Goal: Task Accomplishment & Management: Manage account settings

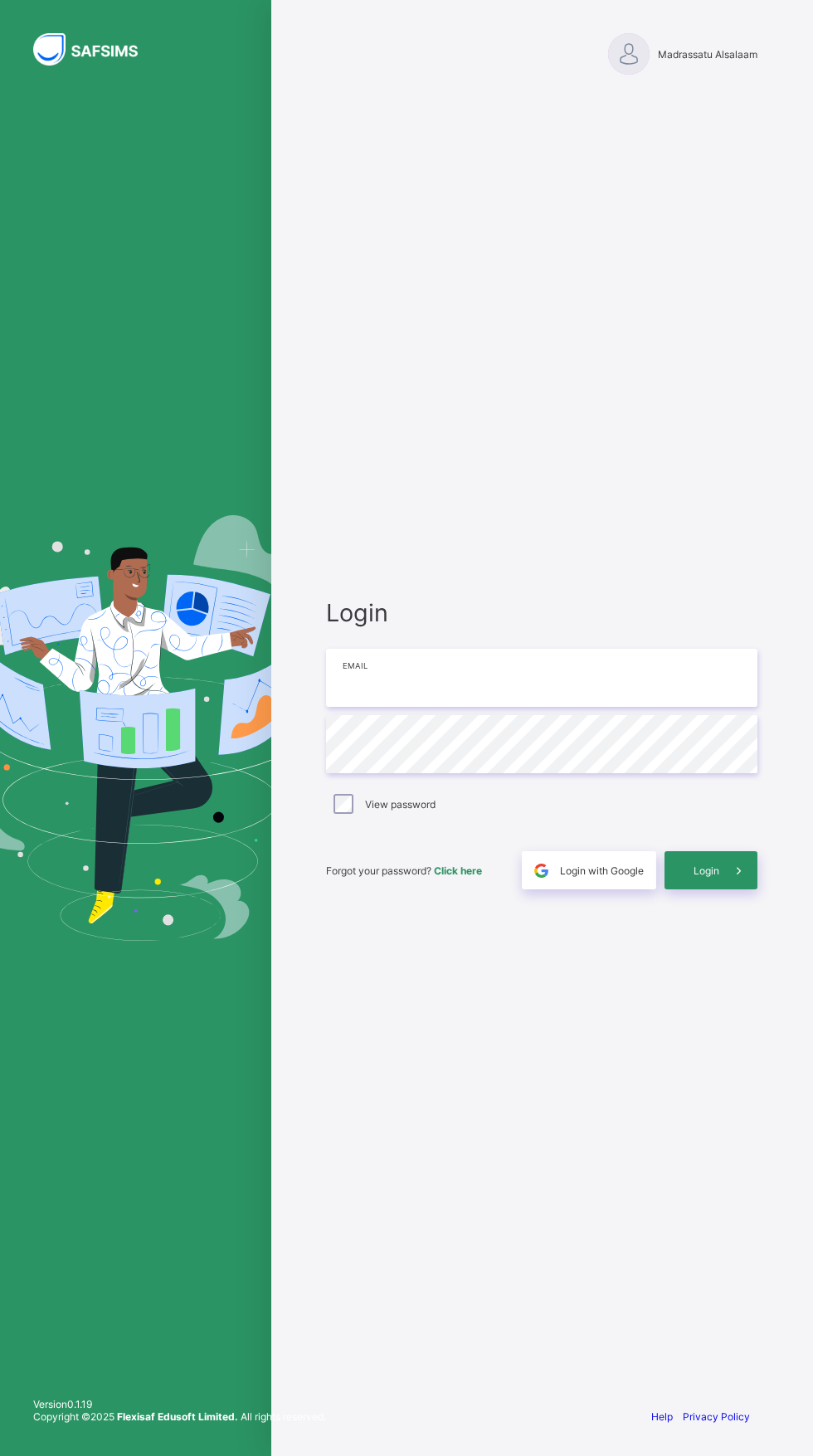
type input "**********"
click at [366, 859] on div "**********" at bounding box center [406, 728] width 813 height 1456
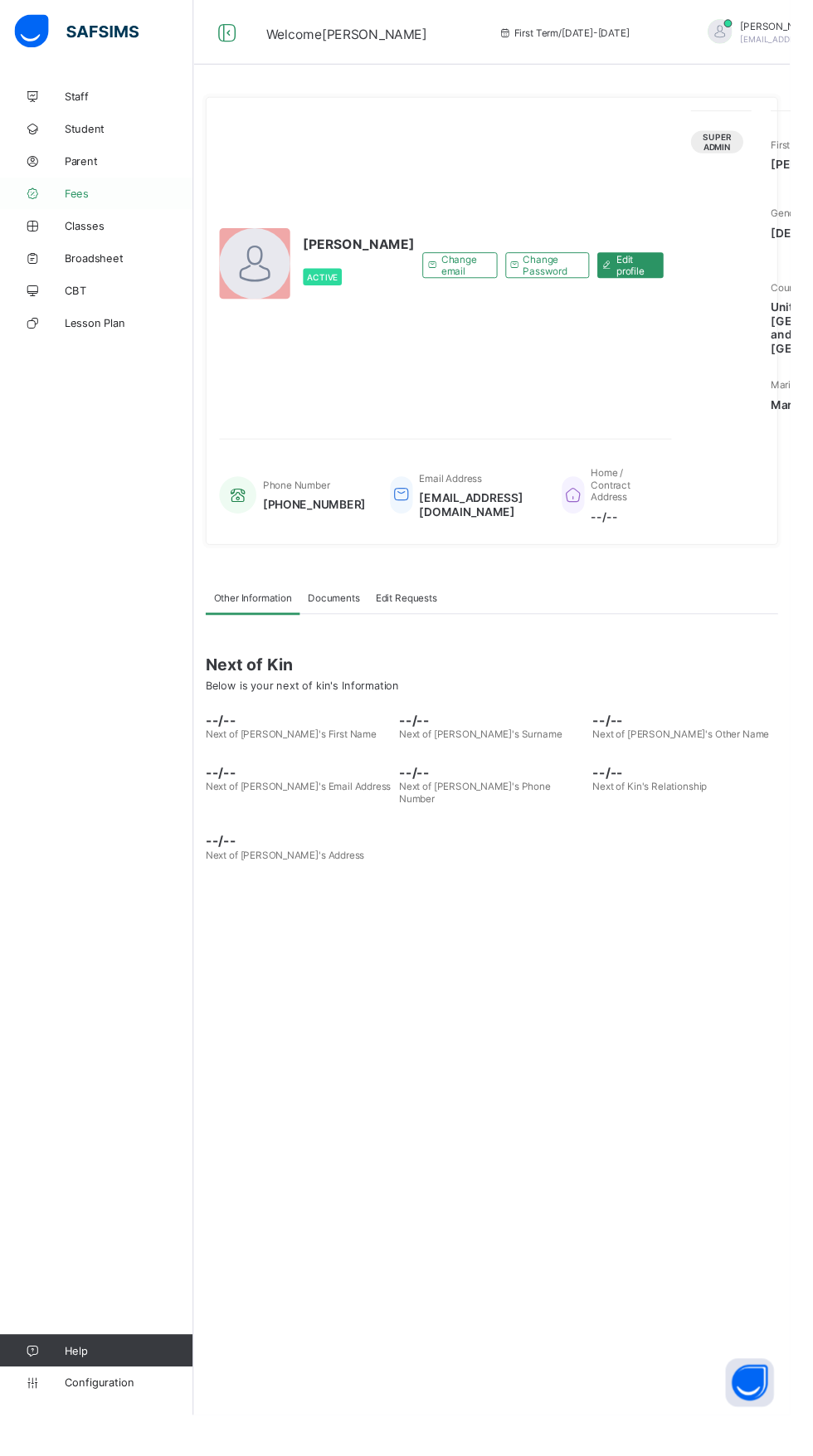
click at [102, 198] on span "Fees" at bounding box center [132, 199] width 132 height 14
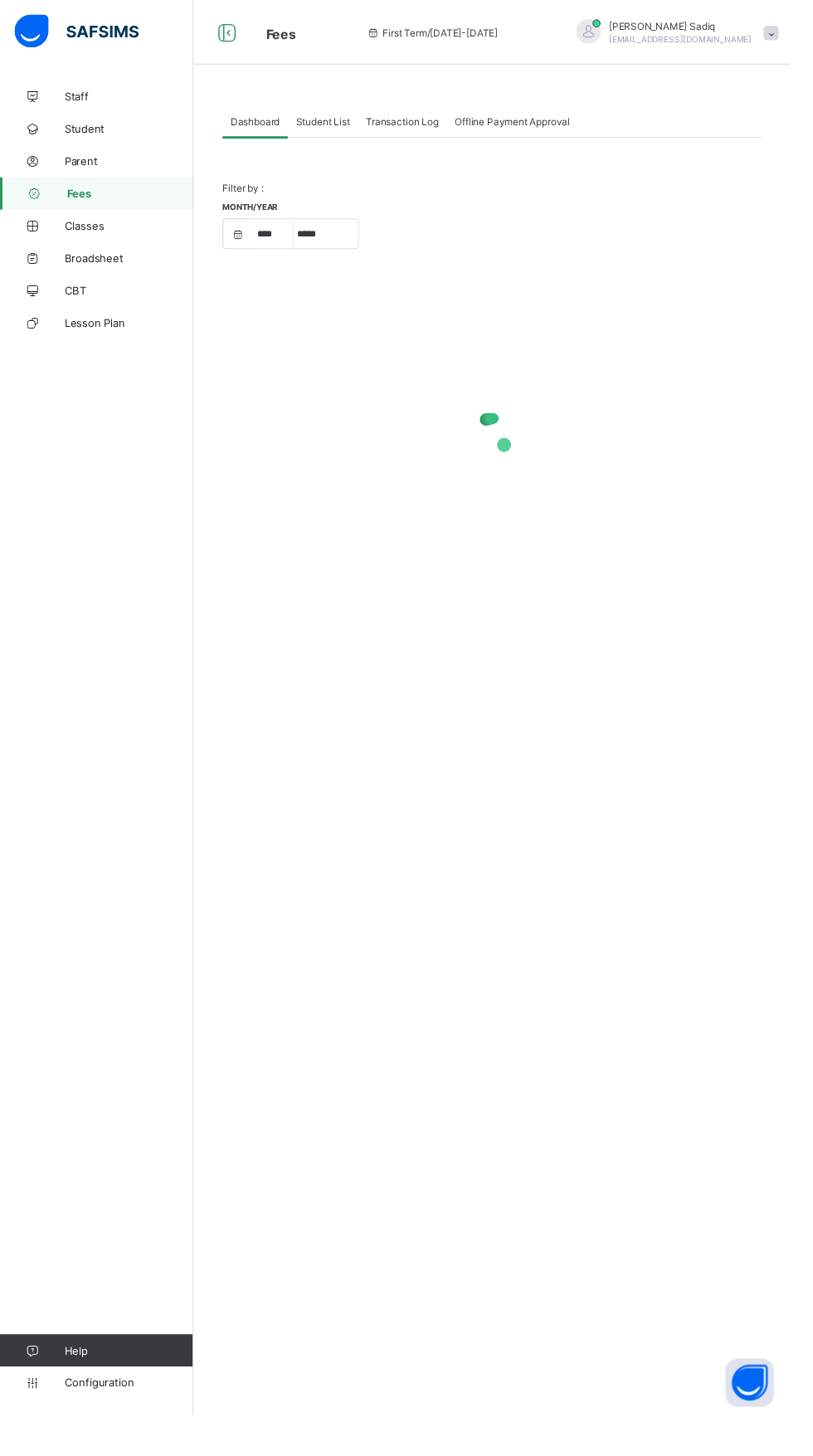
select select "****"
select select "*"
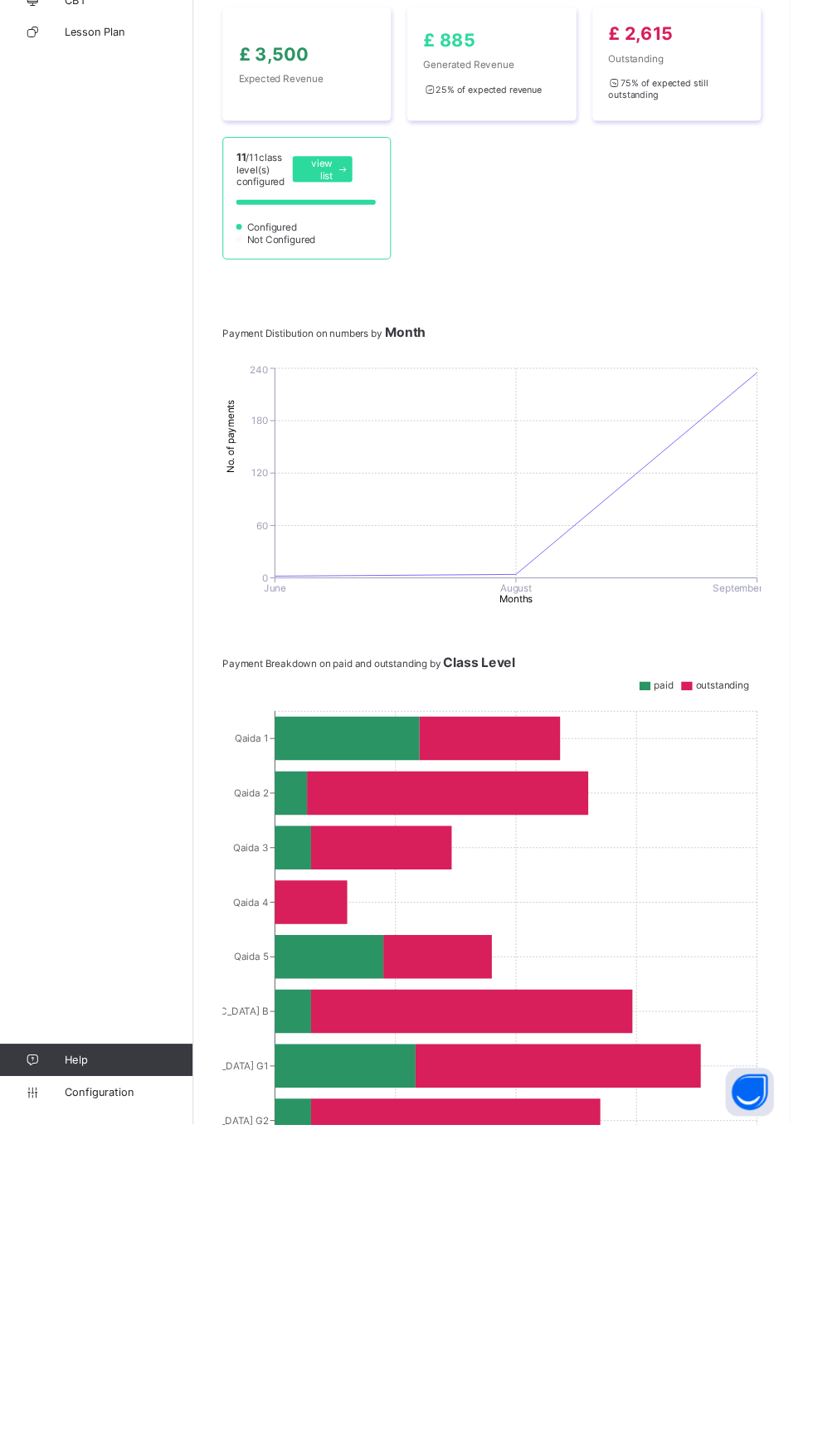
scroll to position [24, 0]
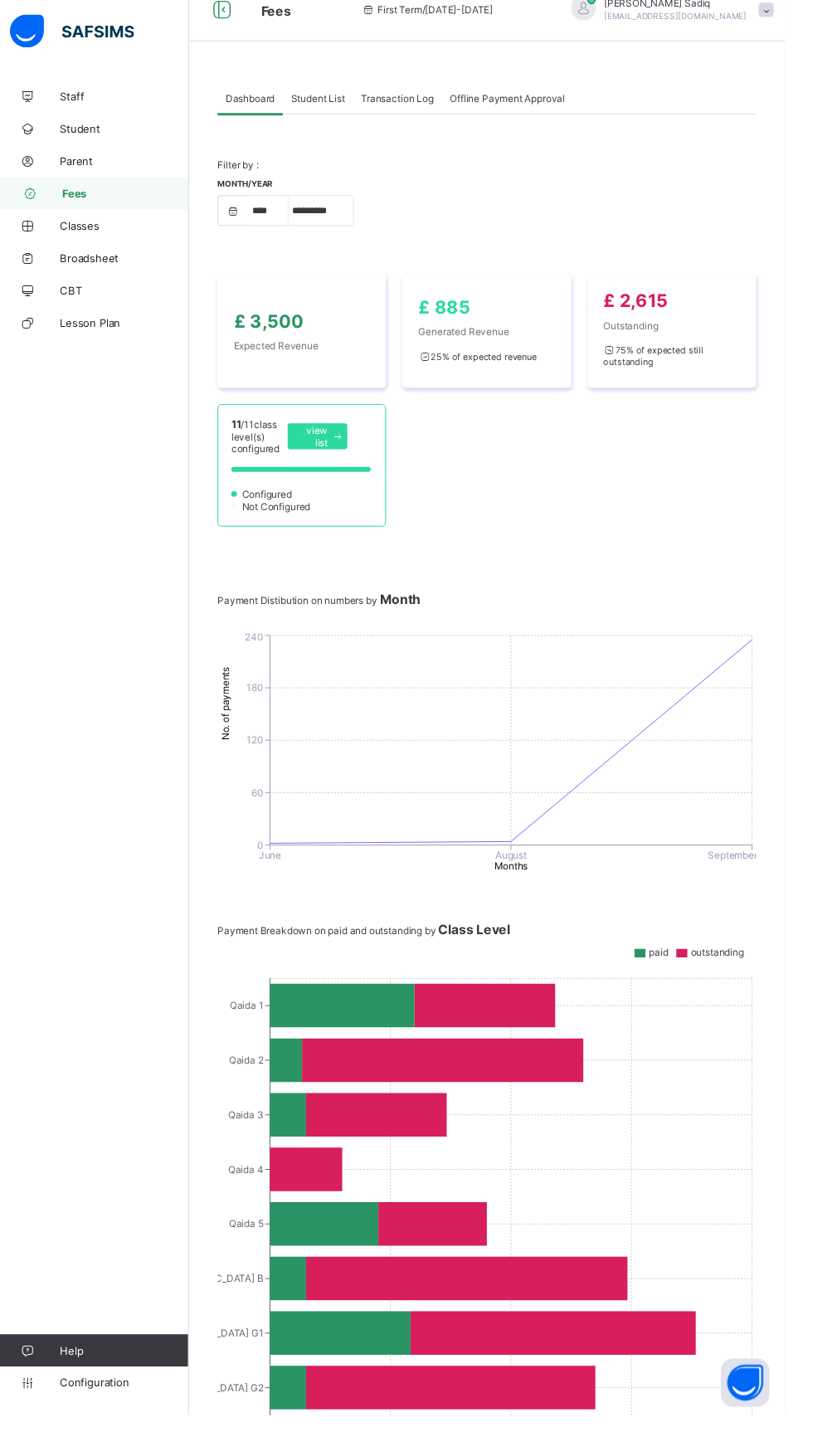
click at [331, 92] on div "Student List" at bounding box center [332, 100] width 72 height 33
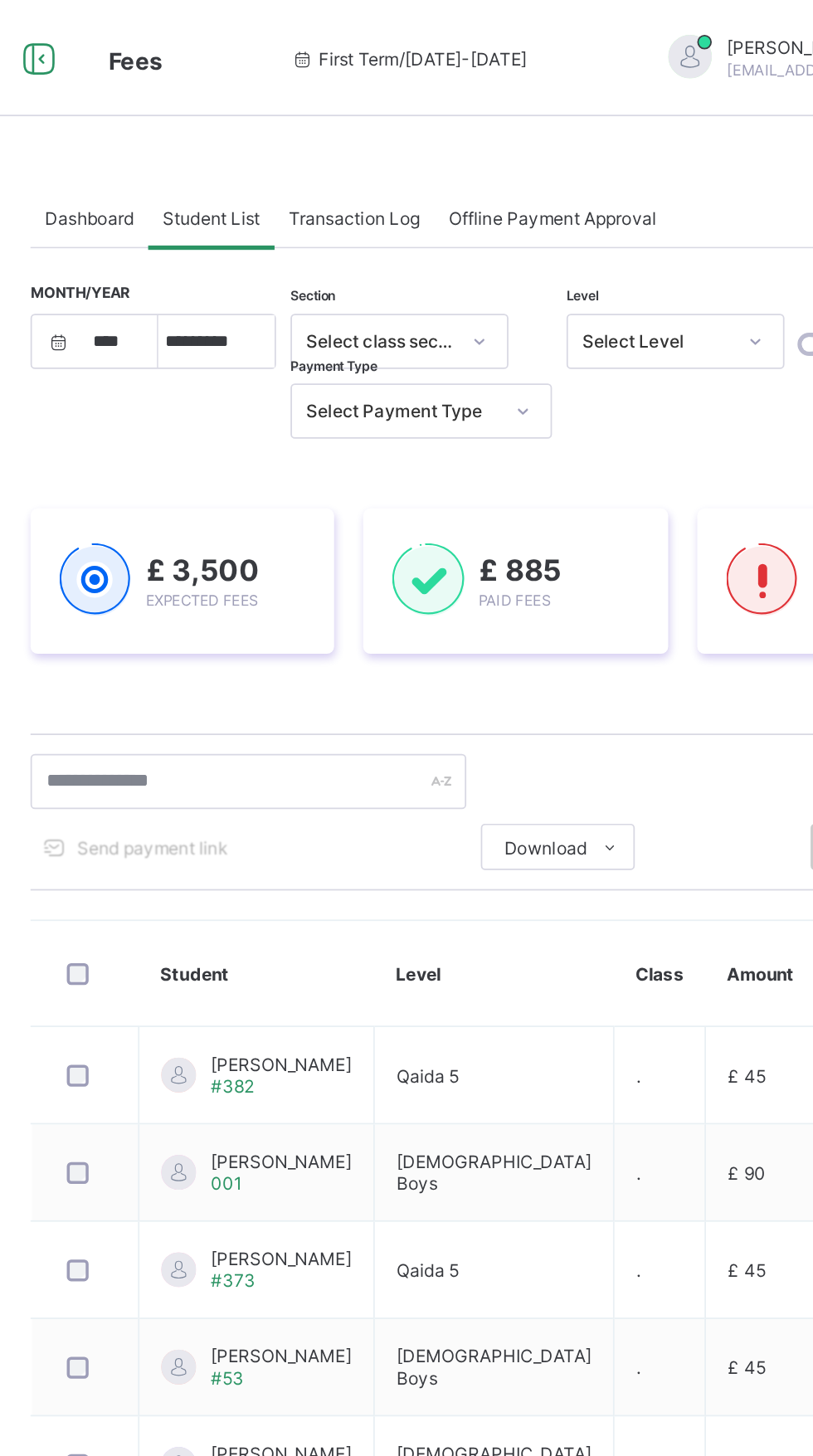
click at [315, 484] on span "Send payment link" at bounding box center [299, 484] width 86 height 13
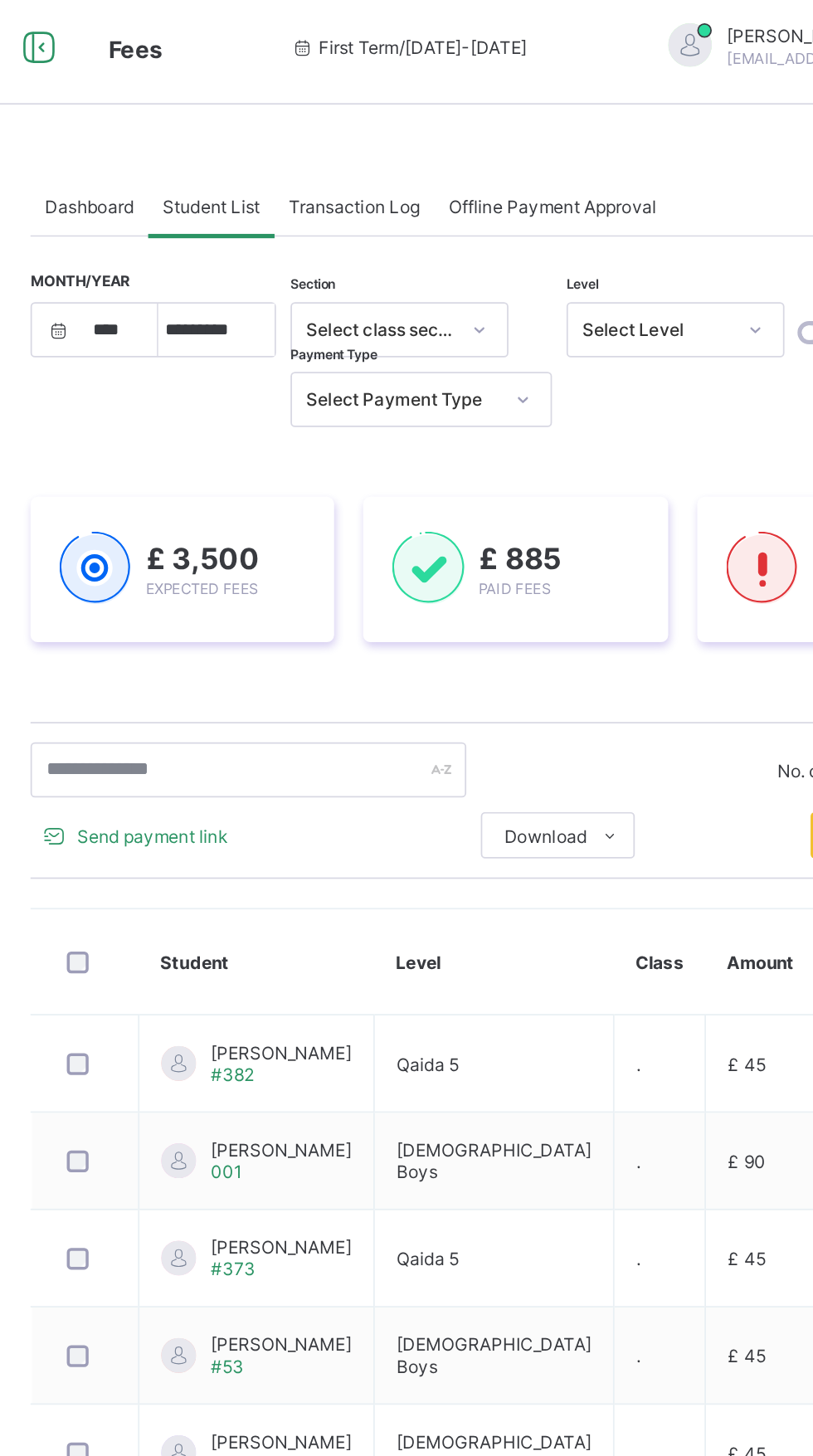
click at [313, 485] on span "Send payment link" at bounding box center [299, 484] width 86 height 13
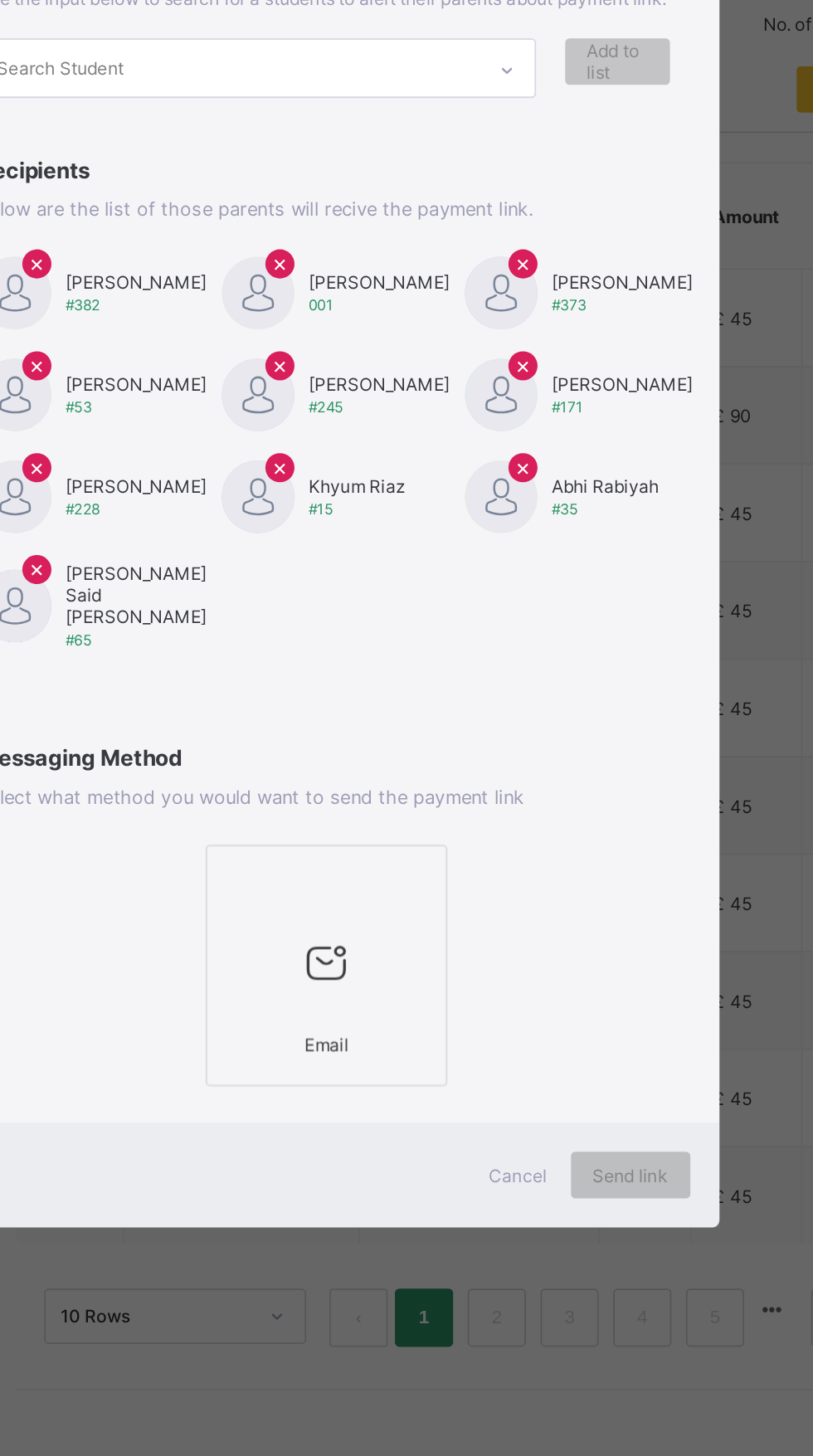
click at [523, 707] on span "×" at bounding box center [519, 699] width 9 height 16
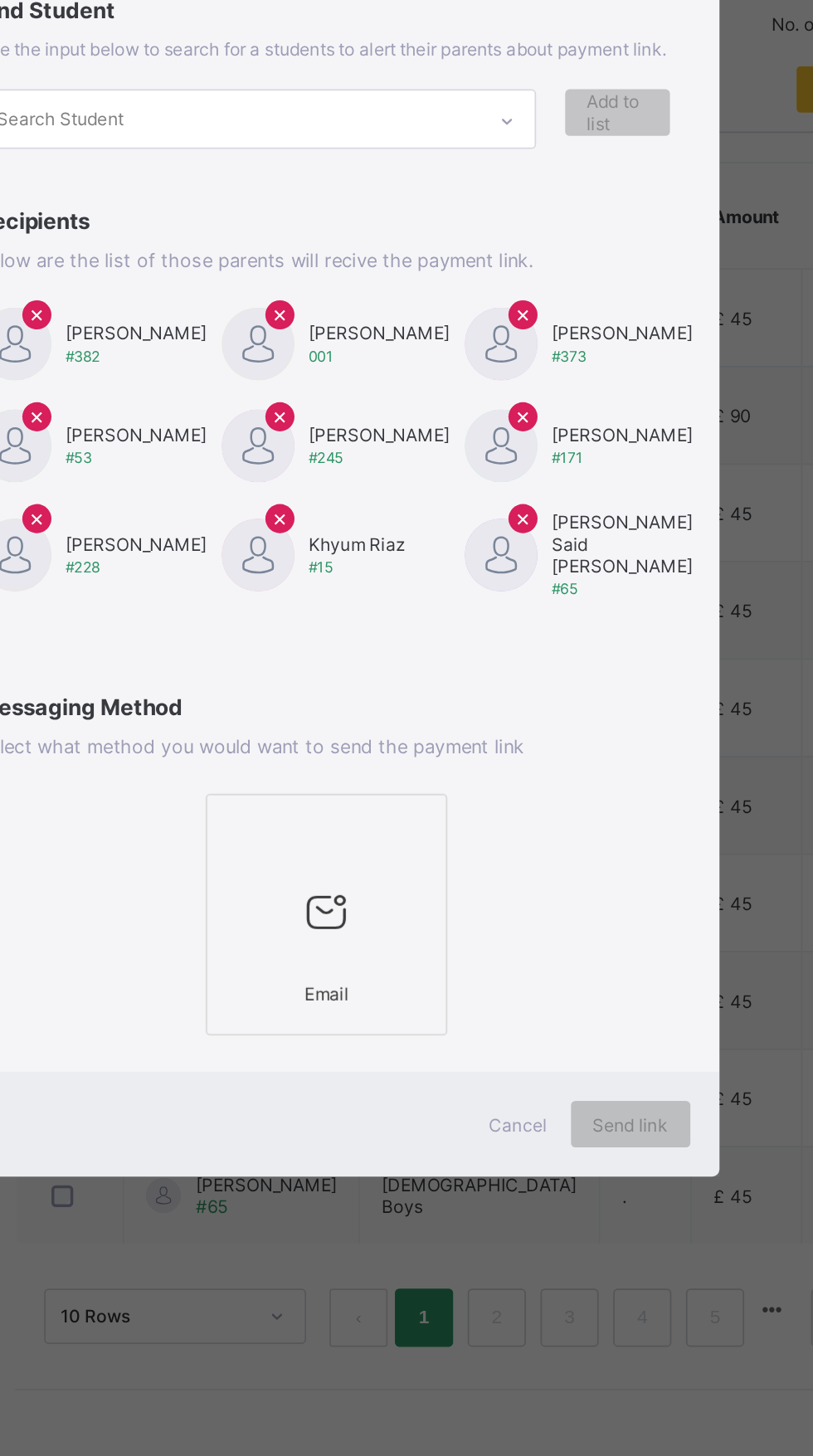
click at [523, 678] on span "×" at bounding box center [519, 670] width 9 height 16
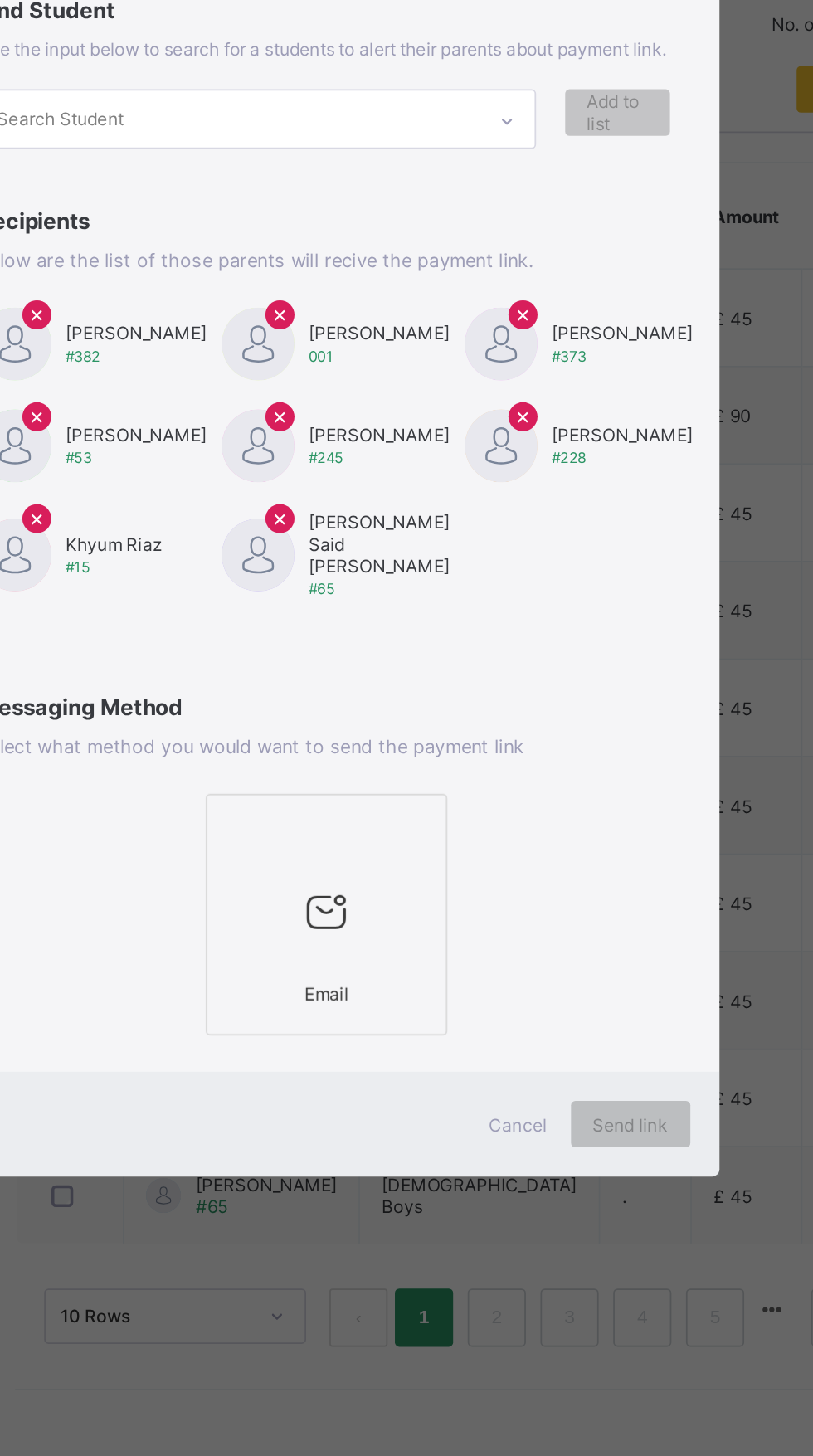
click at [523, 620] on span "×" at bounding box center [519, 611] width 9 height 16
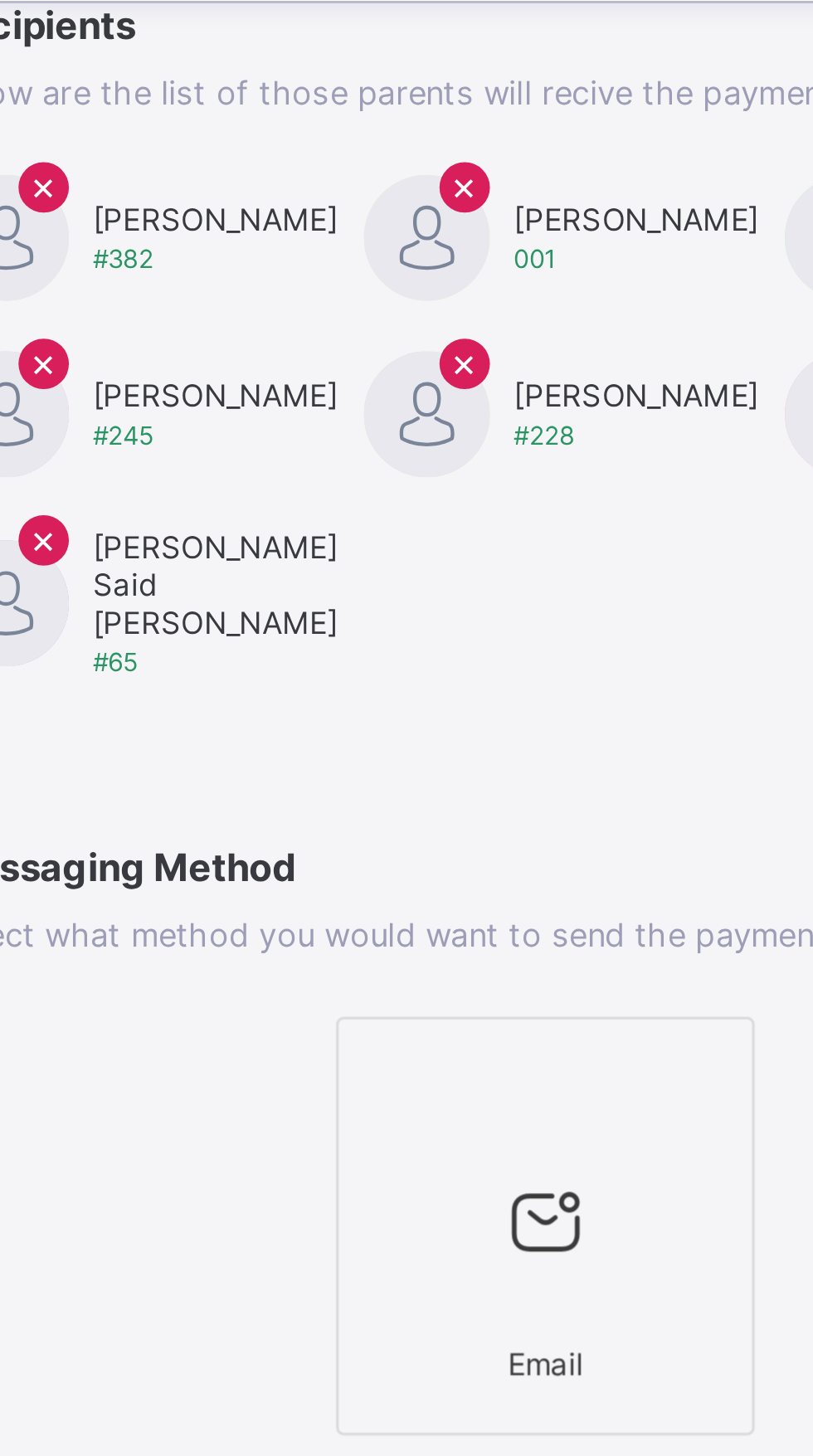
type input "*"
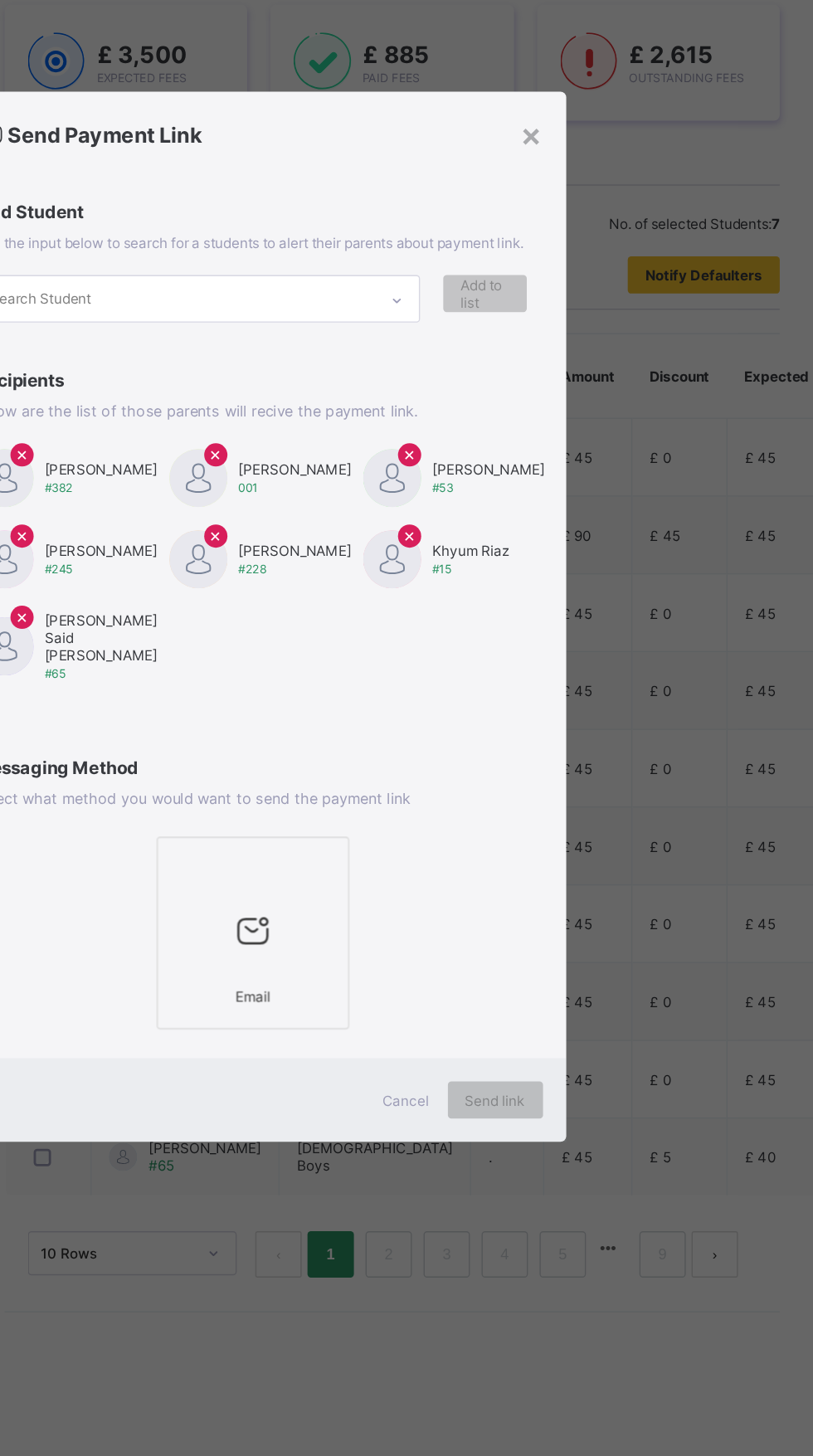
click at [523, 620] on span "×" at bounding box center [519, 611] width 9 height 16
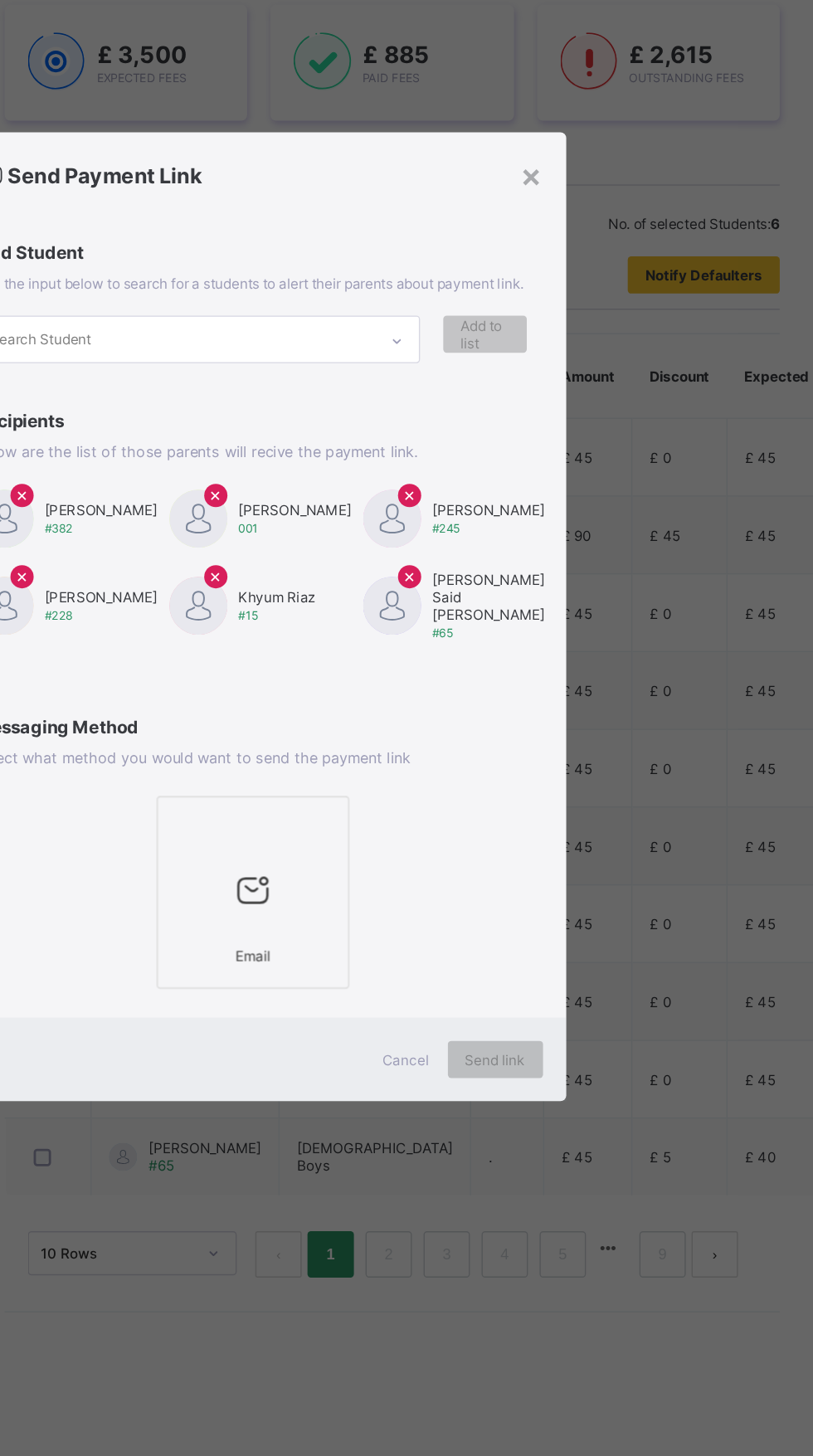
click at [523, 649] on span "×" at bounding box center [519, 640] width 9 height 16
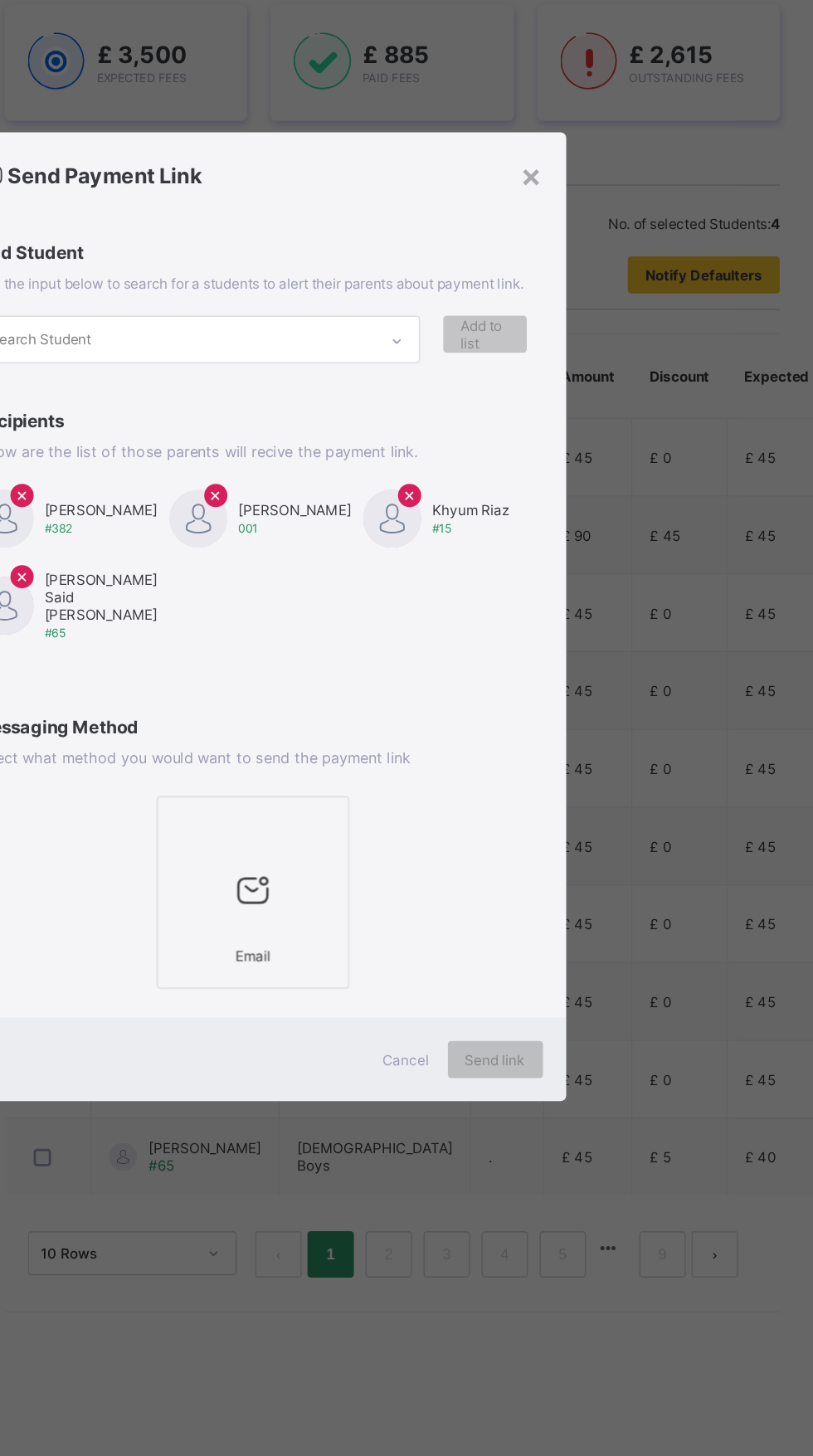
click at [388, 649] on div "×" at bounding box center [380, 641] width 16 height 16
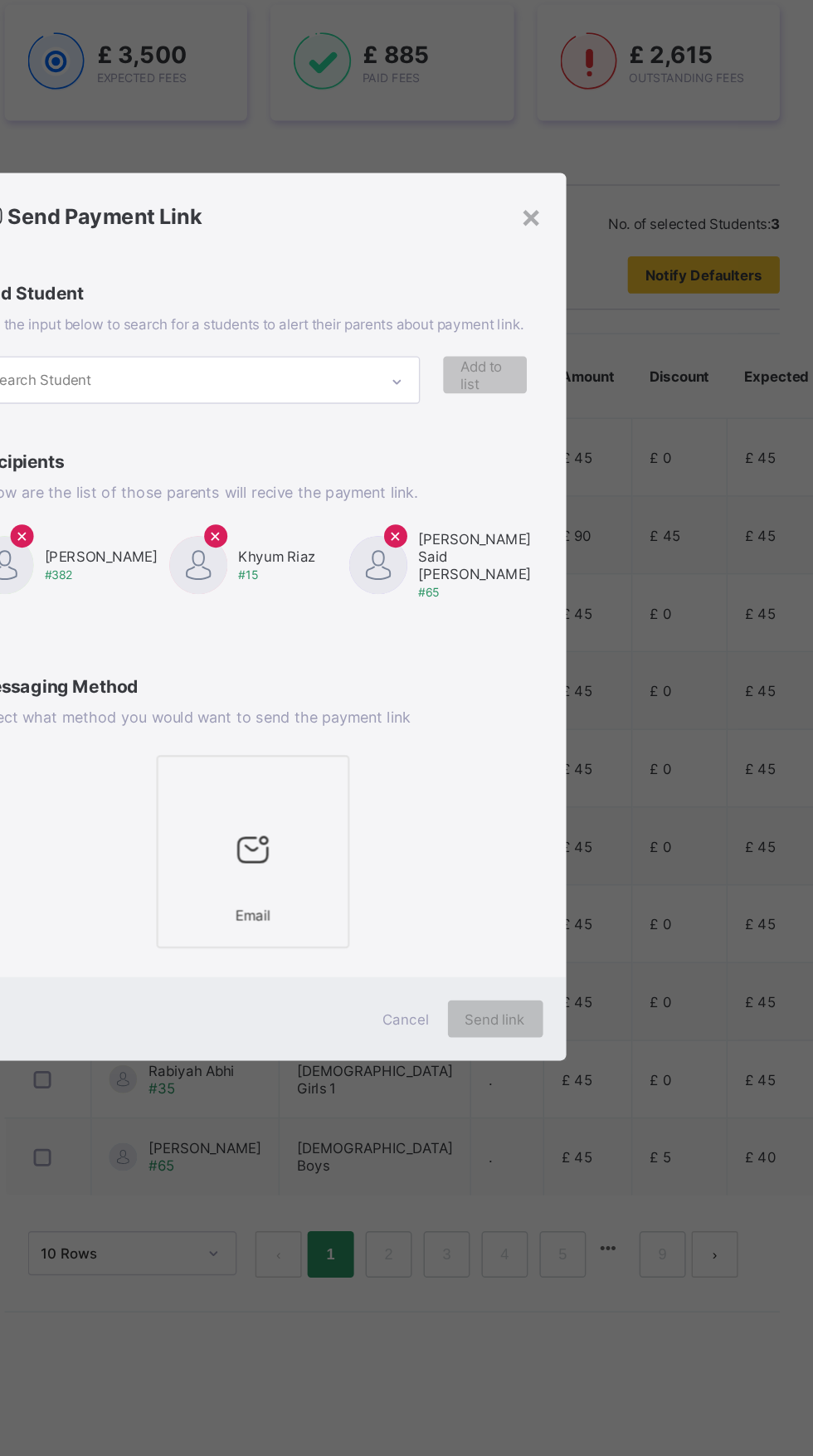
click at [247, 678] on span "×" at bounding box center [242, 670] width 9 height 16
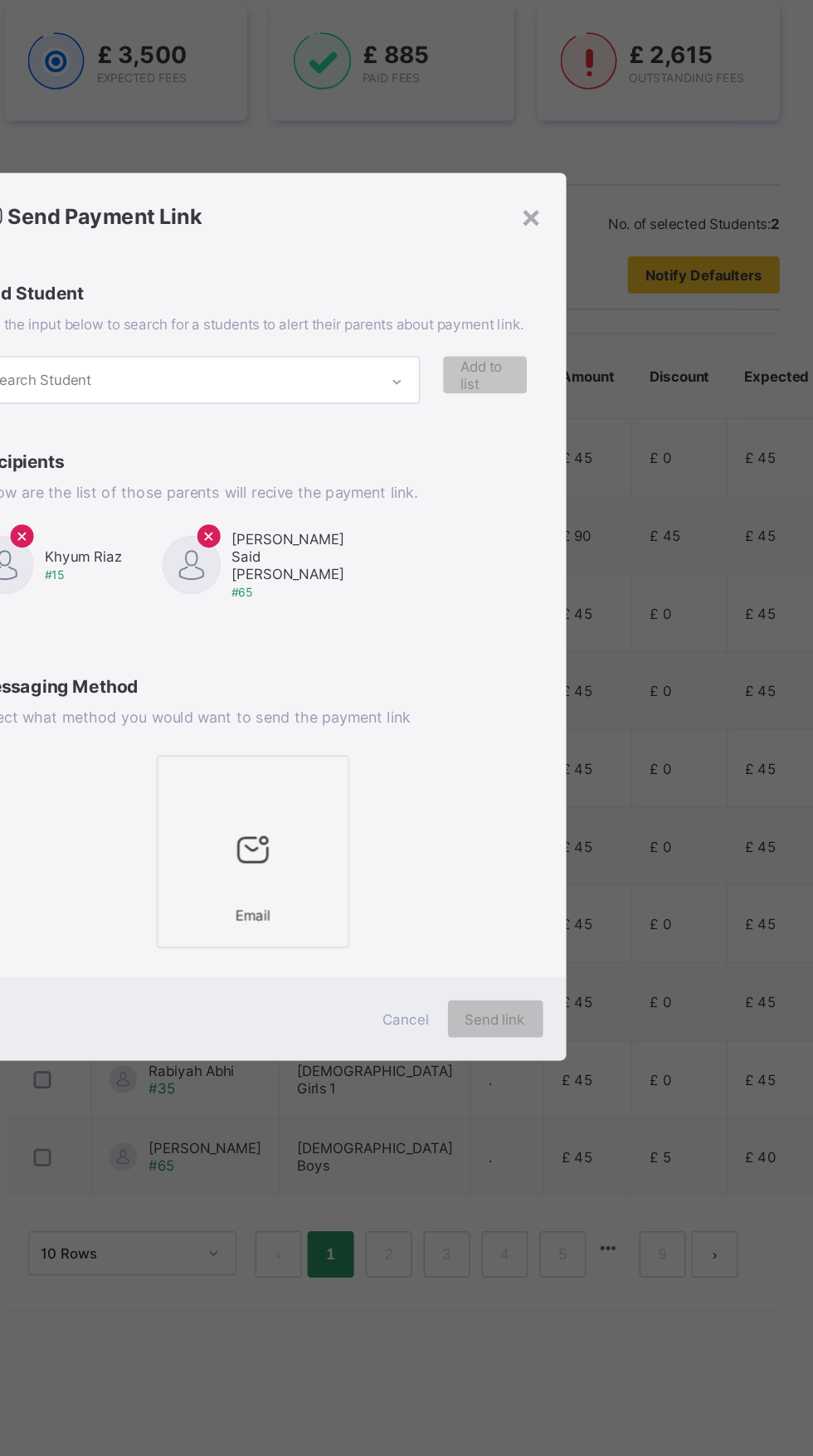
click at [380, 678] on span "×" at bounding box center [375, 670] width 9 height 16
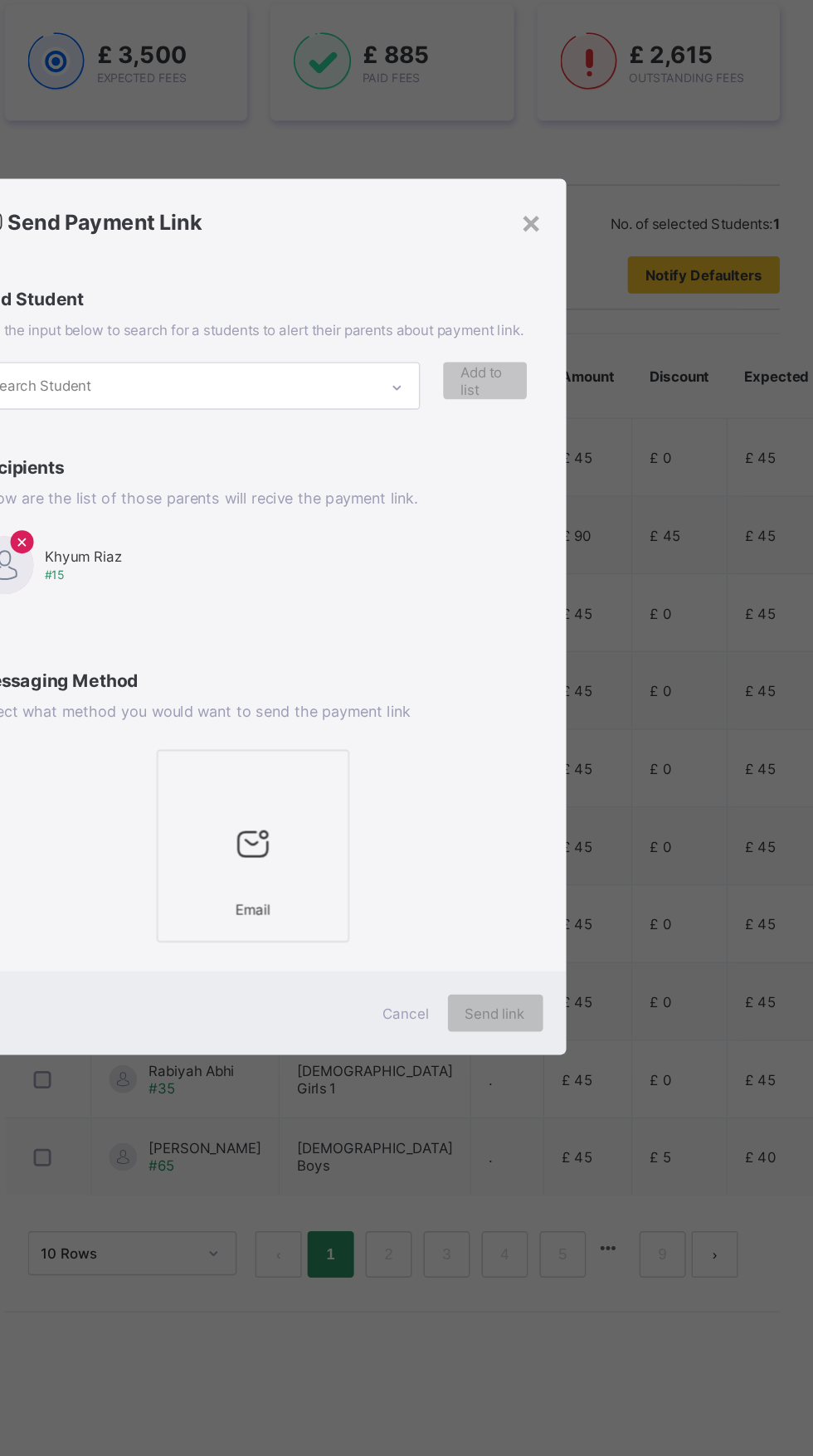
click at [249, 683] on div "×" at bounding box center [241, 674] width 16 height 16
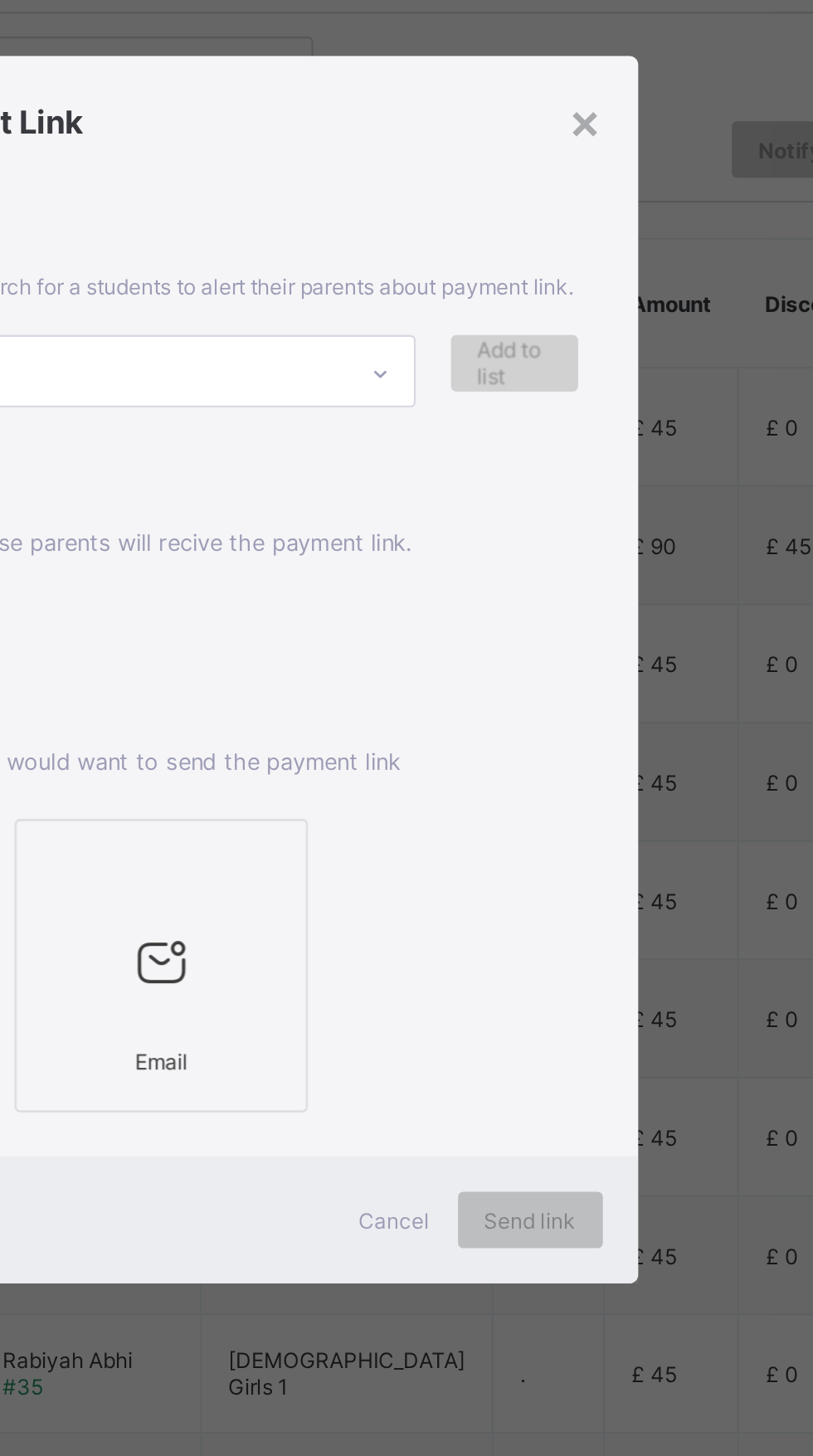
click at [590, 596] on span "Add to list" at bounding box center [573, 584] width 35 height 25
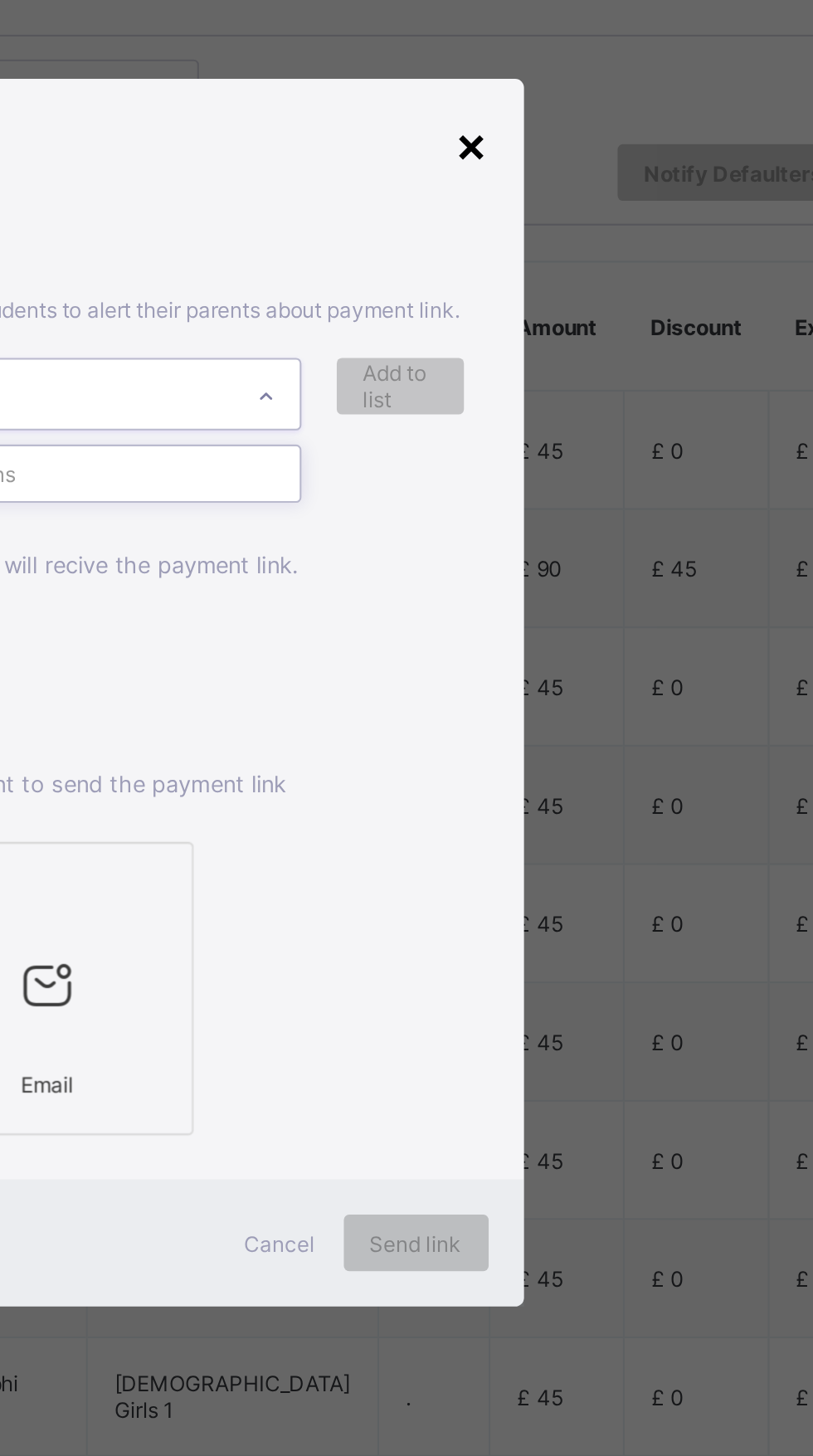
click at [614, 484] on div "×" at bounding box center [606, 470] width 16 height 28
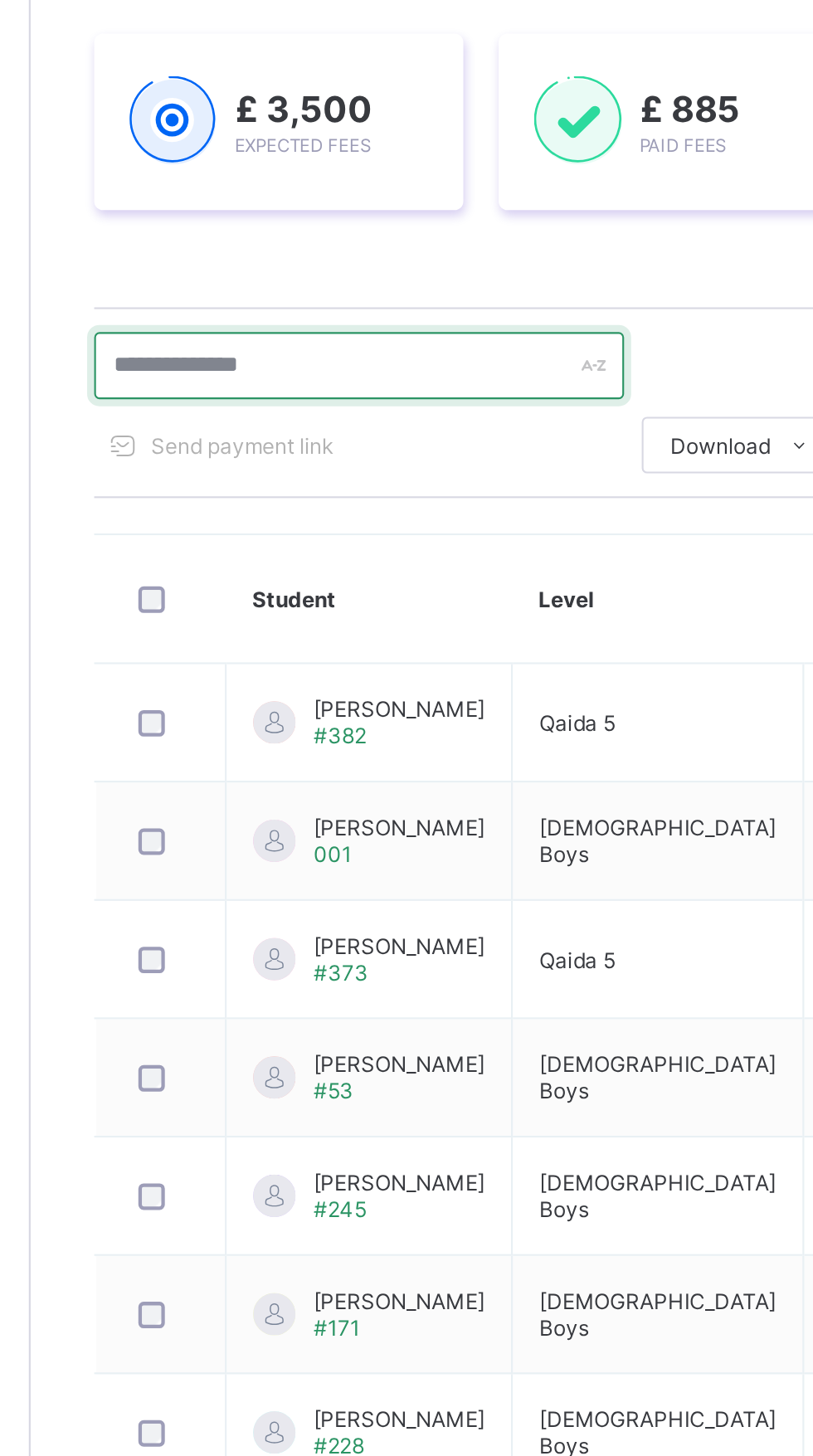
click at [387, 448] on input "text" at bounding box center [354, 446] width 248 height 32
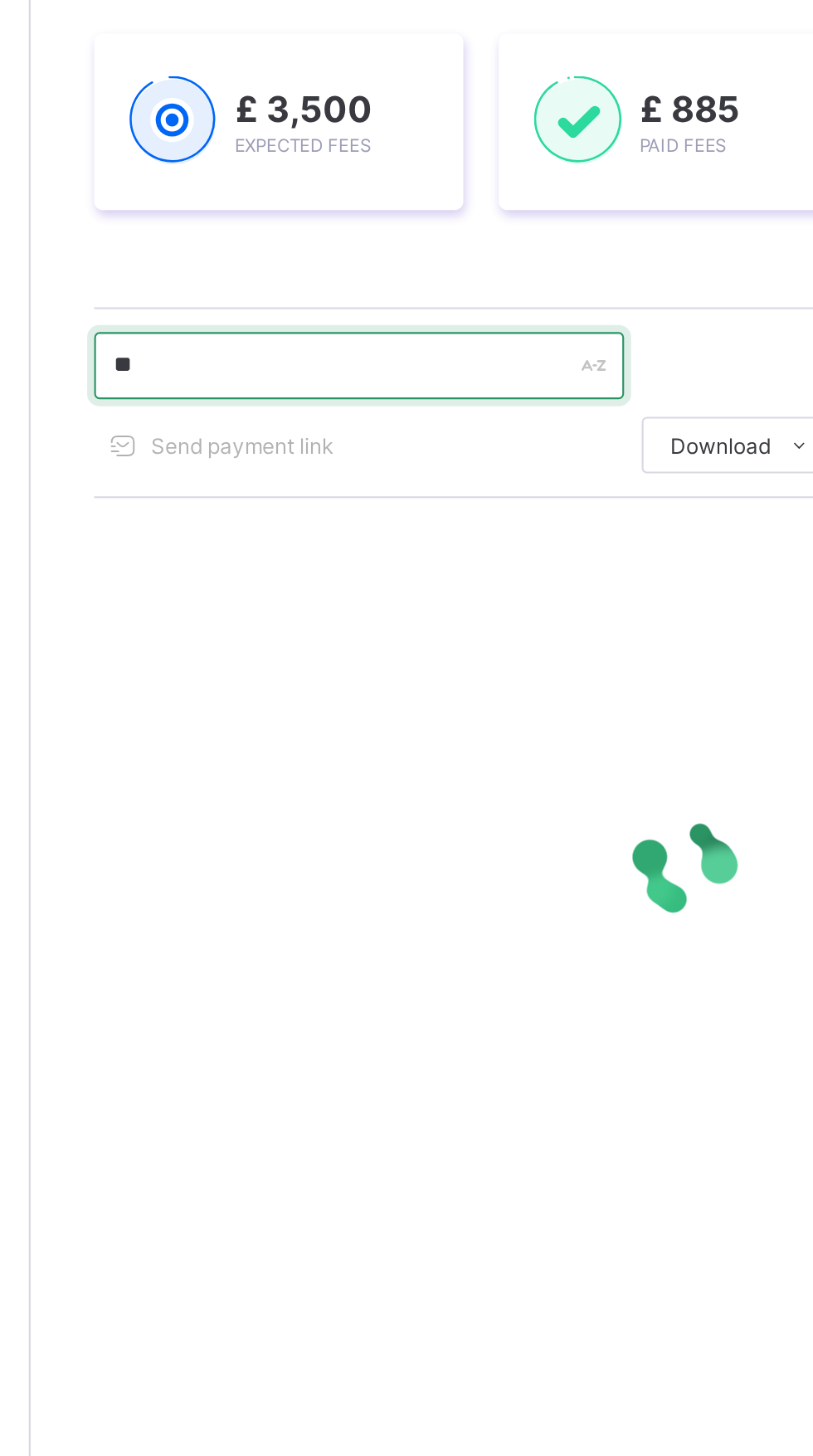
type input "***"
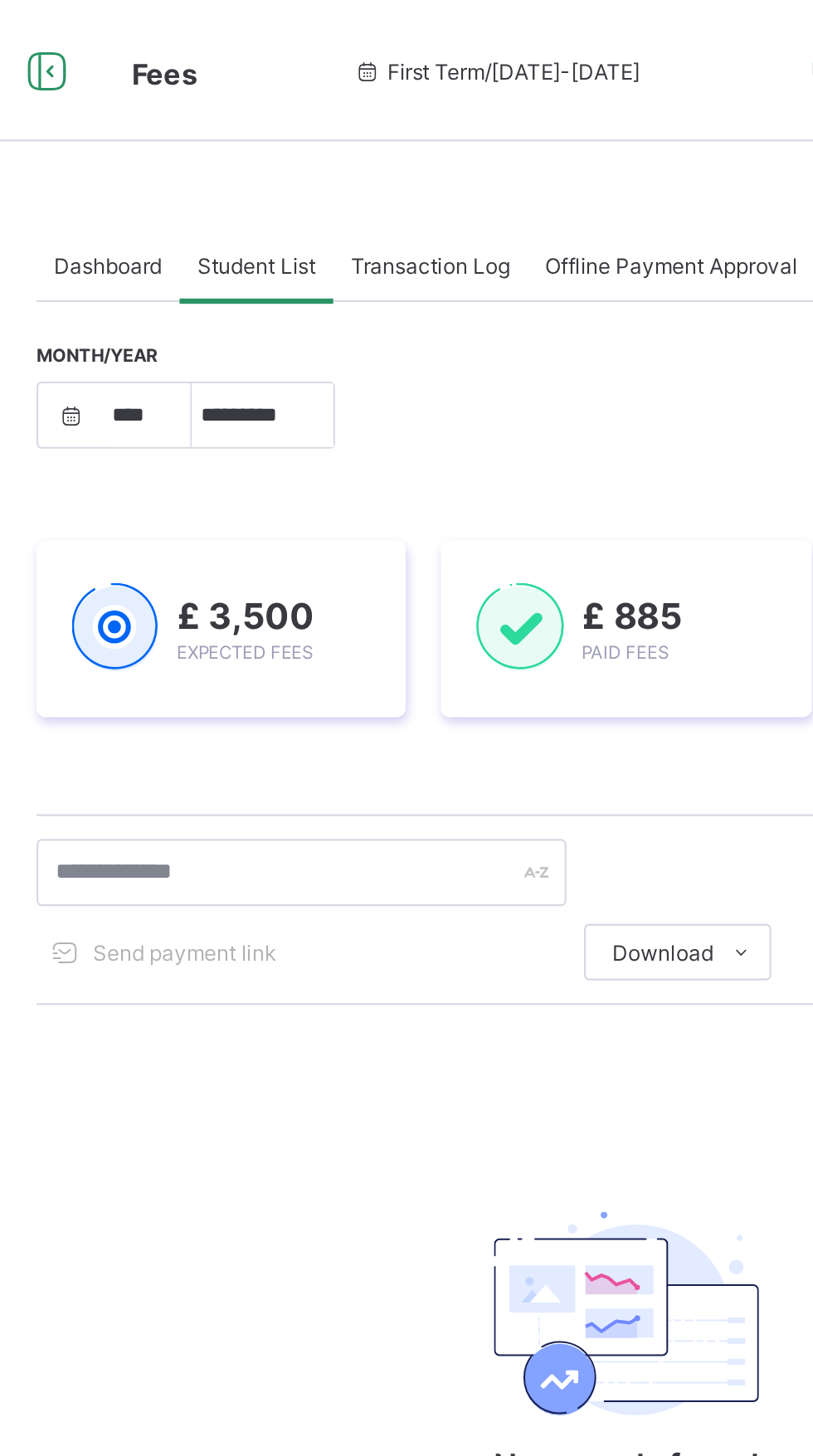
click at [270, 128] on span "Dashboard" at bounding box center [262, 125] width 50 height 13
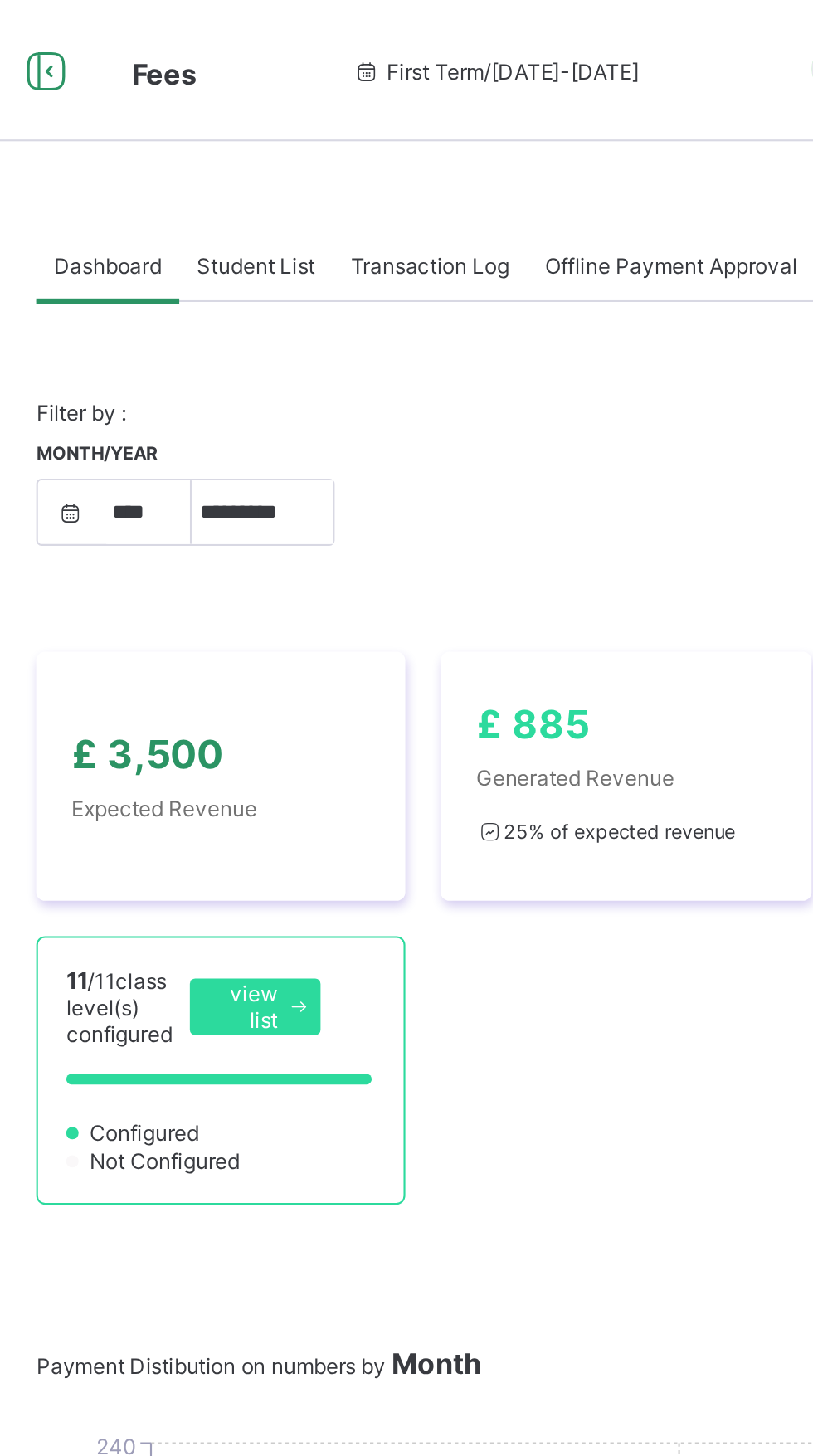
click at [333, 124] on span "Student List" at bounding box center [332, 125] width 56 height 13
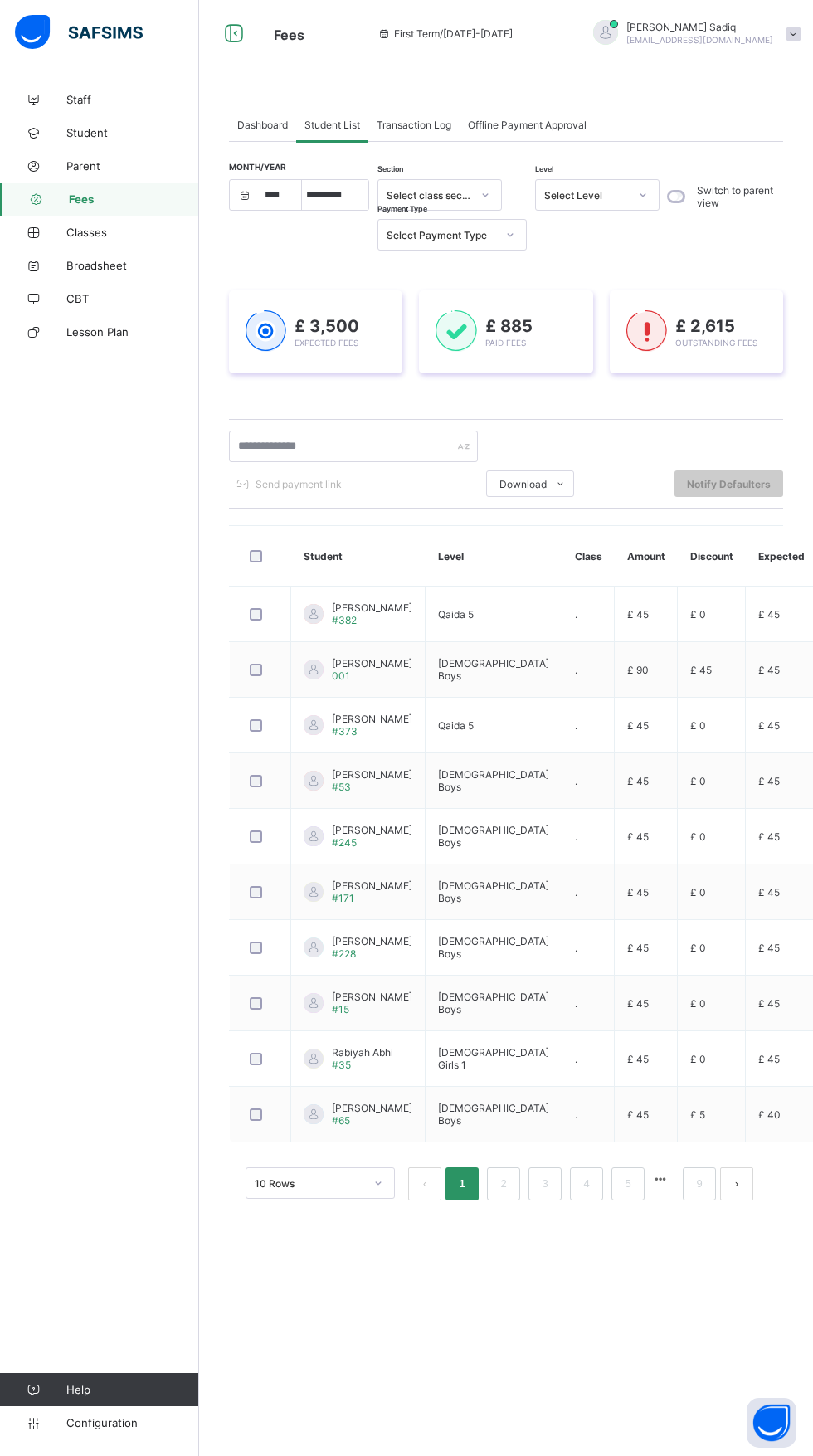
select select "****"
select select "*"
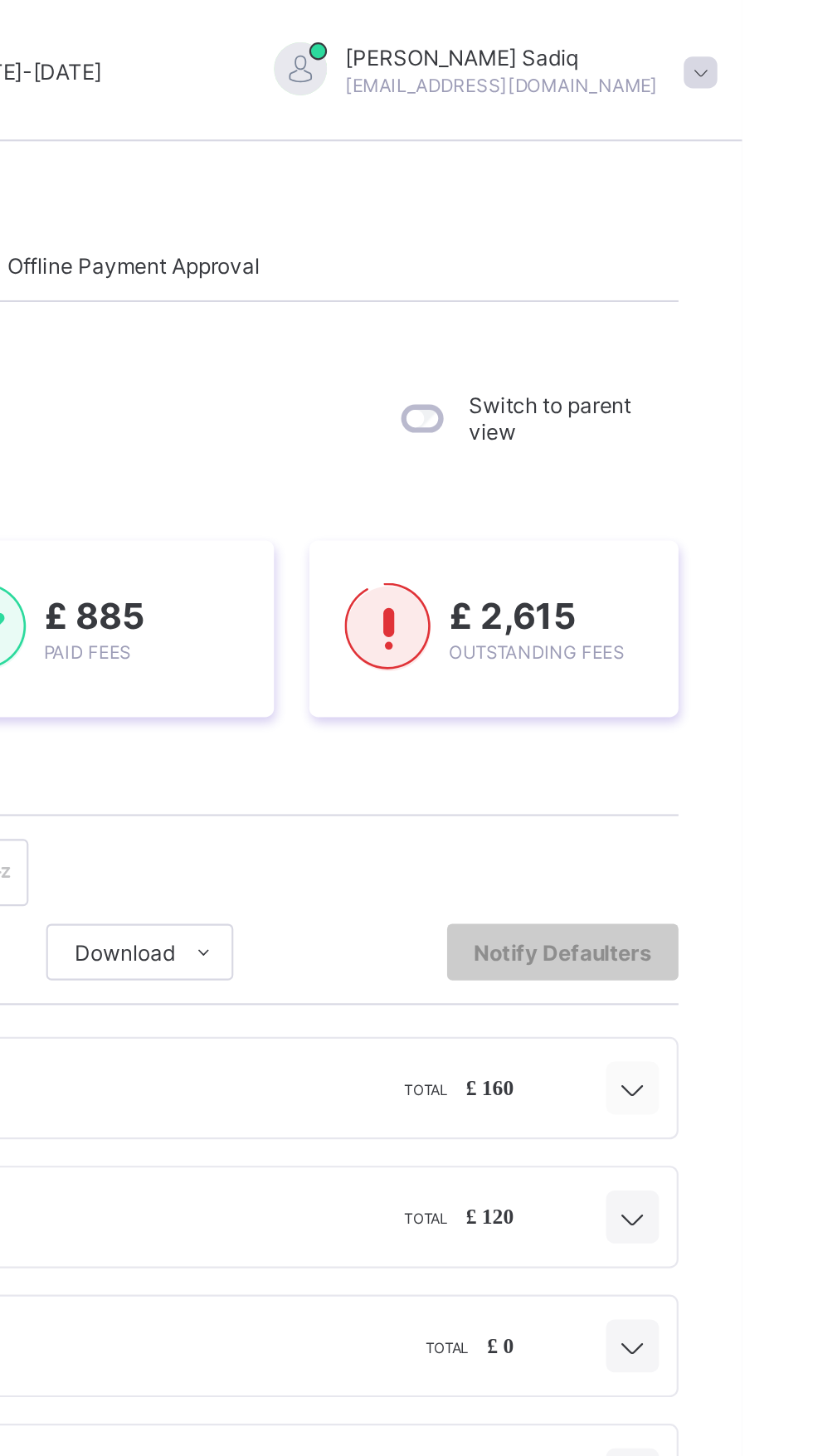
click at [760, 513] on icon at bounding box center [762, 512] width 20 height 16
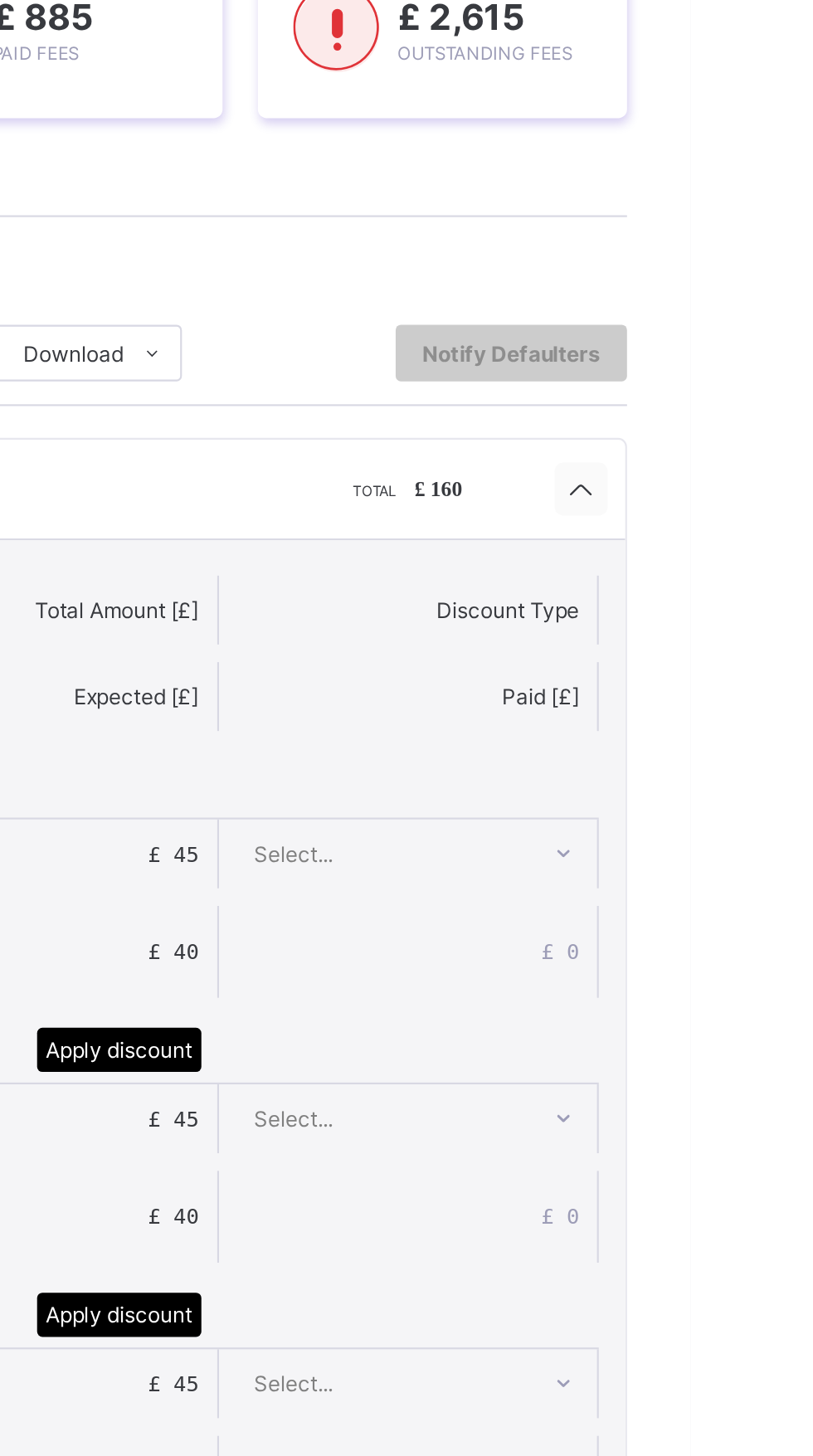
click at [774, 518] on div at bounding box center [761, 511] width 25 height 25
